Goal: Task Accomplishment & Management: Manage account settings

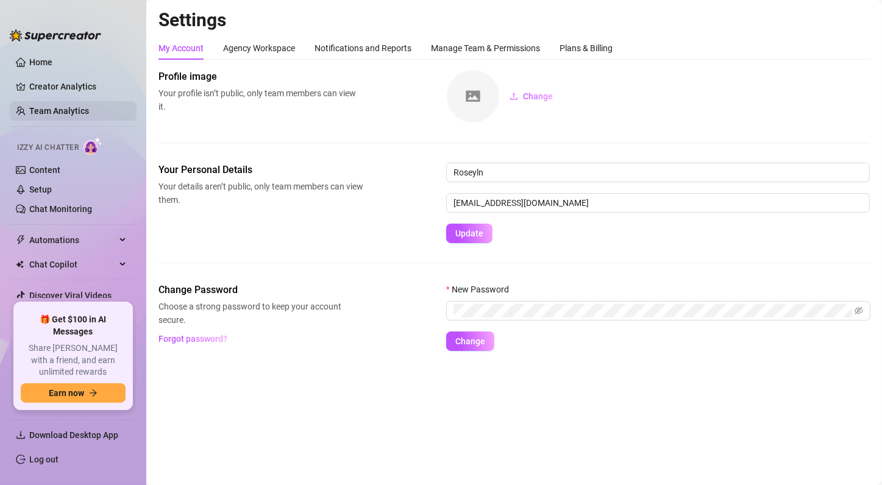
click at [67, 111] on link "Team Analytics" at bounding box center [59, 111] width 60 height 10
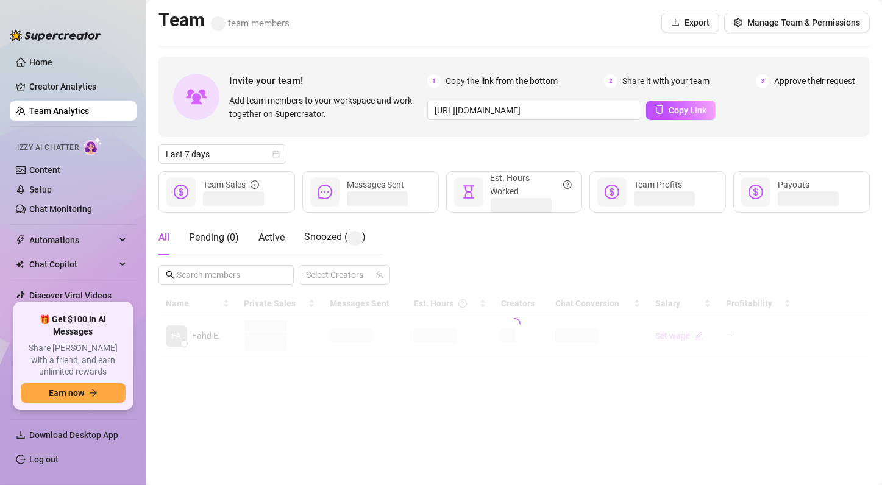
click at [453, 328] on div at bounding box center [513, 324] width 711 height 65
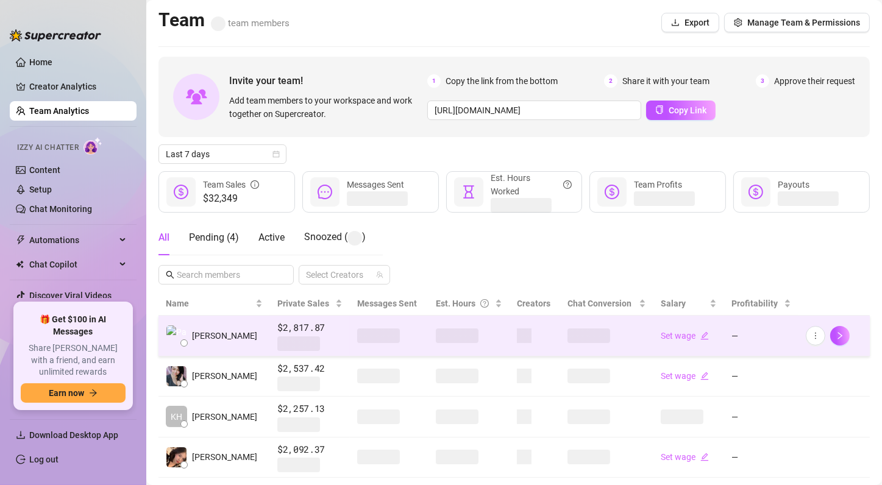
click at [444, 344] on td at bounding box center [469, 336] width 82 height 41
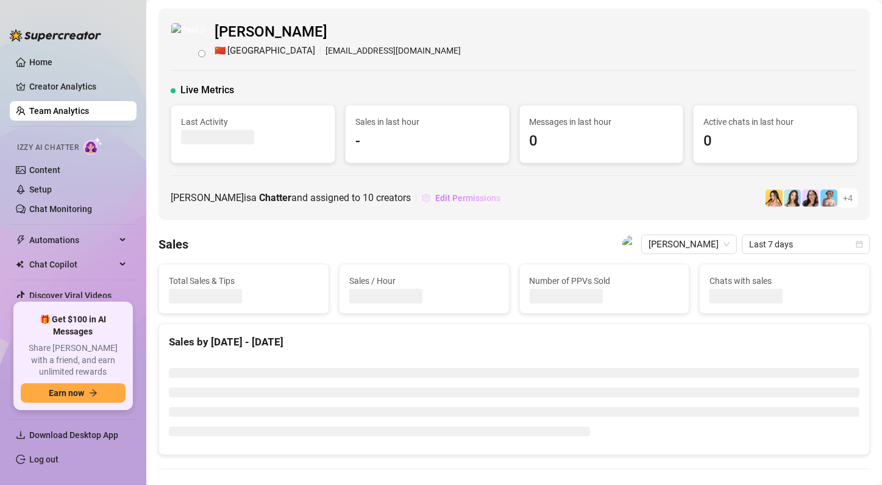
click at [470, 196] on span "Edit Permissions" at bounding box center [467, 198] width 65 height 10
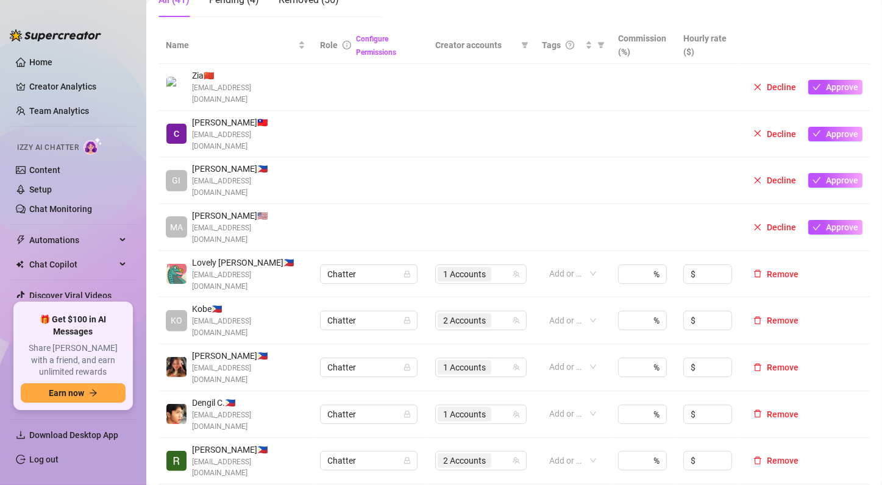
scroll to position [249, 0]
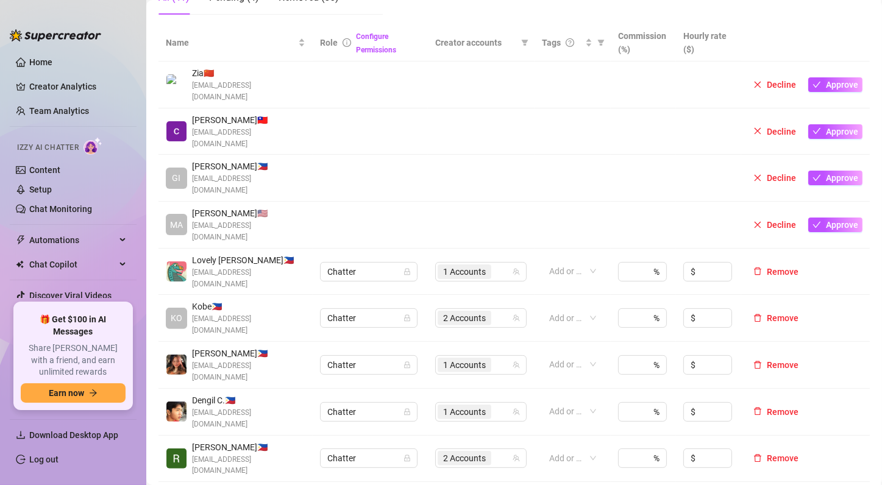
click at [849, 436] on div "Name Role Configure Permissions Creator accounts Tags Commission (%) Hourly rat…" at bounding box center [513, 299] width 711 height 550
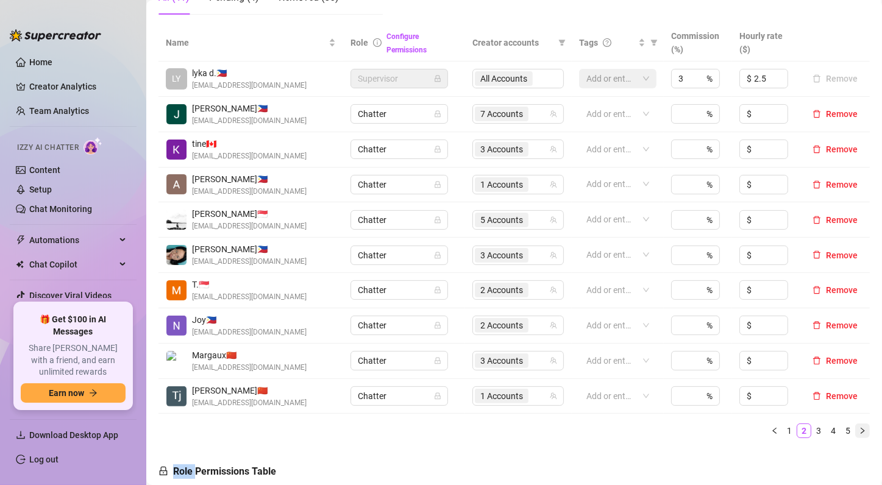
click at [859, 433] on icon "right" at bounding box center [862, 430] width 7 height 7
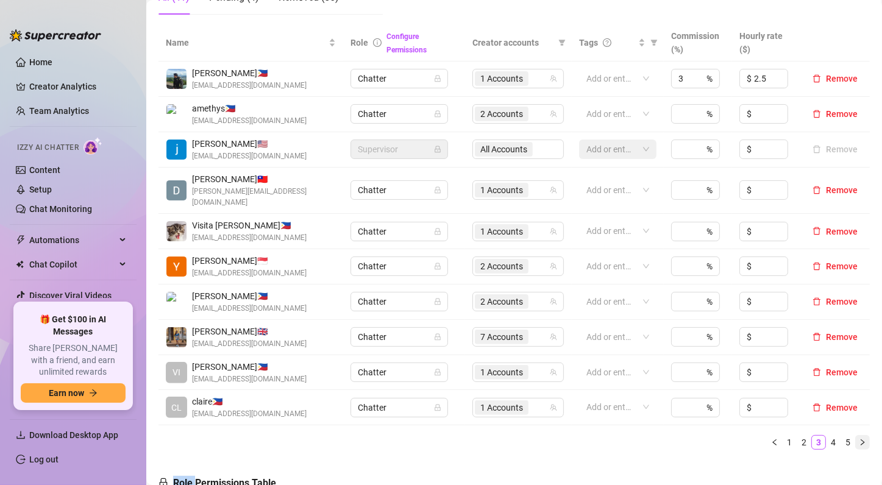
click at [861, 439] on icon "right" at bounding box center [863, 442] width 4 height 6
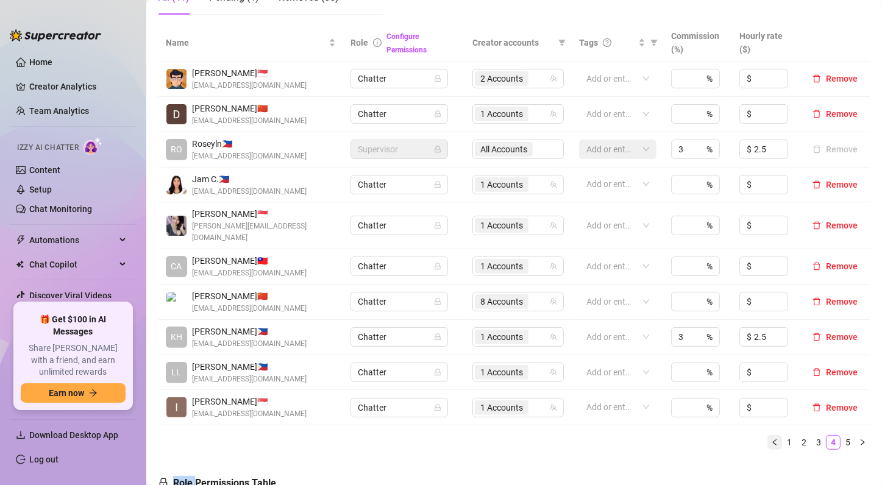
click at [767, 435] on button "button" at bounding box center [774, 442] width 15 height 15
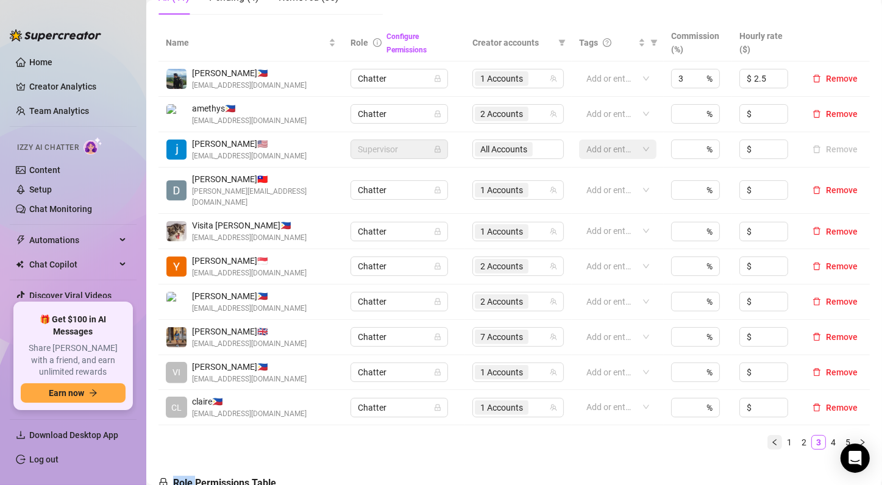
click at [771, 439] on icon "left" at bounding box center [774, 442] width 7 height 7
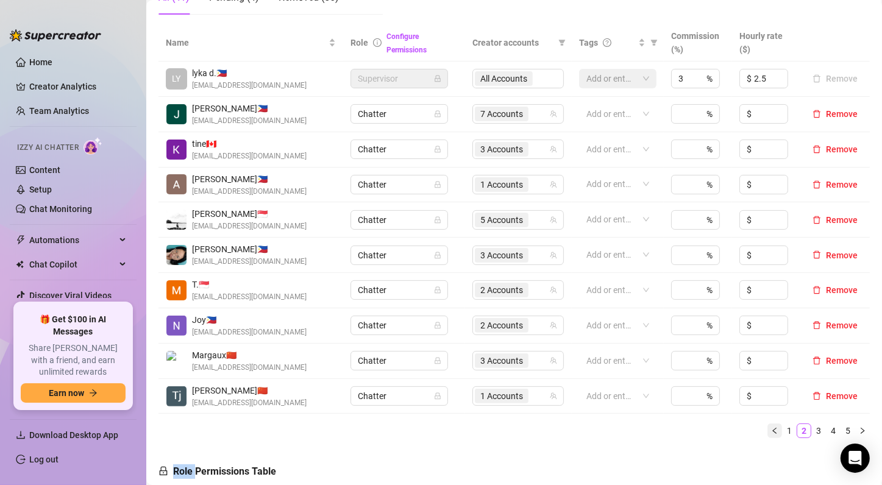
click at [771, 429] on icon "left" at bounding box center [774, 430] width 7 height 7
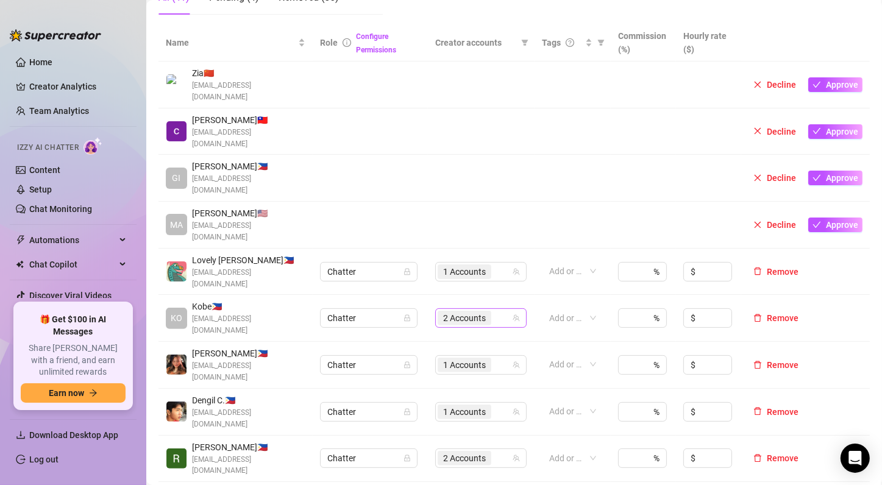
click at [480, 311] on span "2 Accounts" at bounding box center [465, 318] width 54 height 15
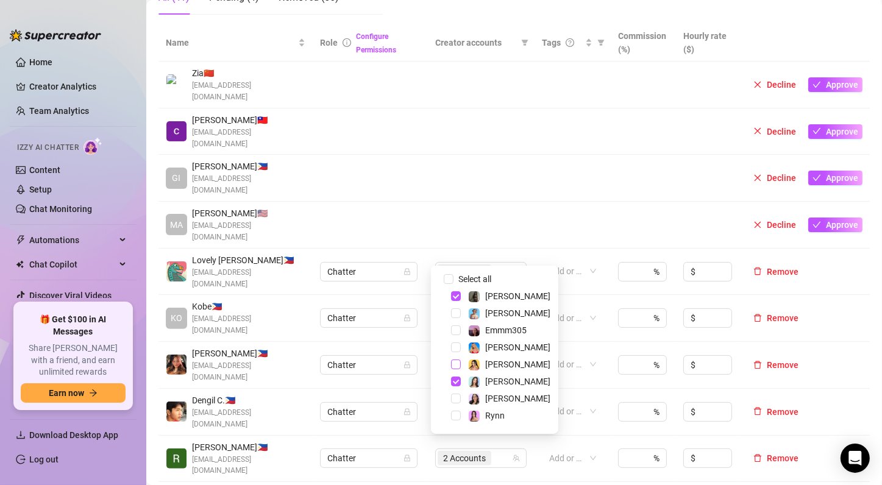
click at [455, 364] on span "Select tree node" at bounding box center [456, 365] width 10 height 10
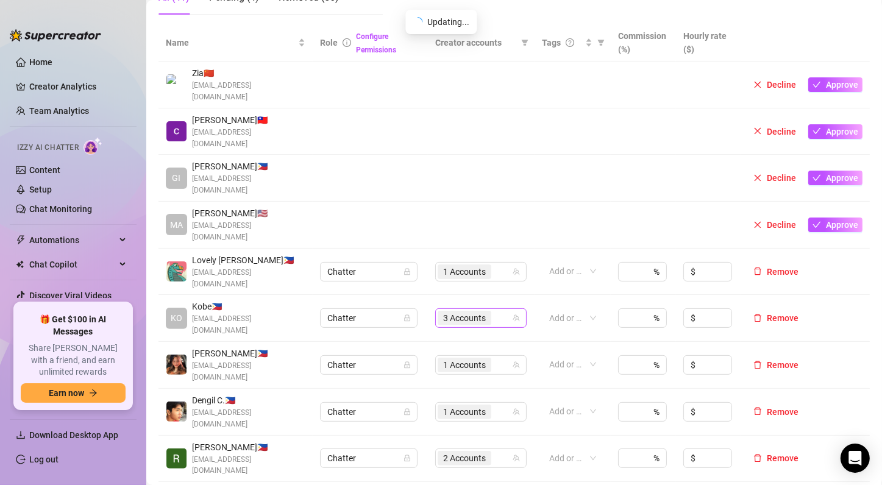
click at [453, 311] on span "3 Accounts" at bounding box center [464, 317] width 43 height 13
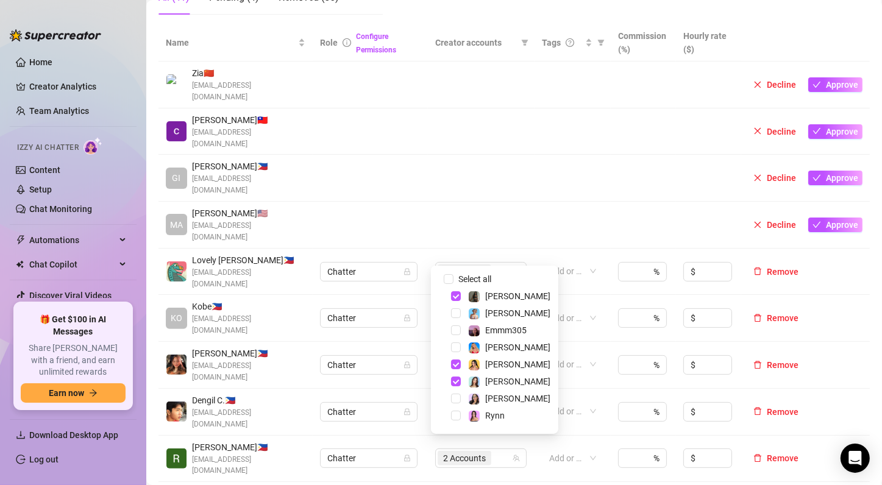
click at [447, 311] on span "3 Accounts" at bounding box center [464, 317] width 43 height 13
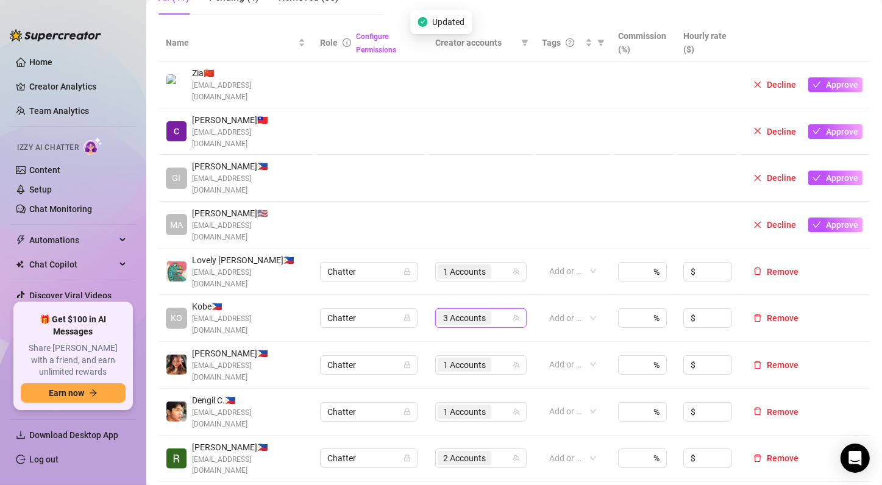
click at [570, 455] on div "Name Role Configure Permissions Creator accounts Tags Commission (%) Hourly rat…" at bounding box center [513, 299] width 711 height 550
